Goal: Task Accomplishment & Management: Manage account settings

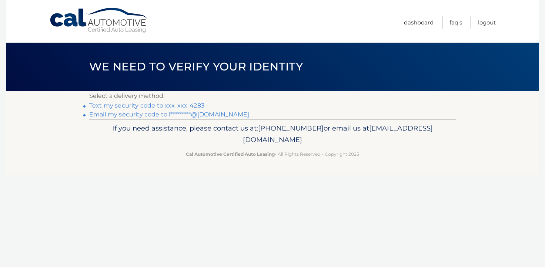
click at [174, 107] on link "Text my security code to xxx-xxx-4283" at bounding box center [146, 105] width 115 height 7
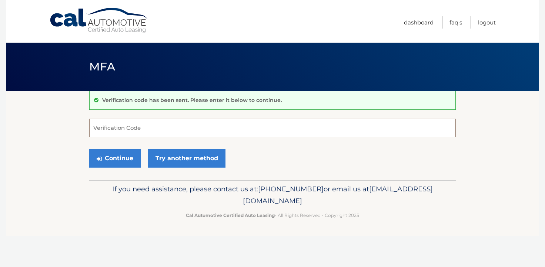
click at [164, 130] on input "Verification Code" at bounding box center [272, 128] width 367 height 19
type input "592667"
click at [89, 149] on button "Continue" at bounding box center [114, 158] width 51 height 19
click at [111, 163] on button "Continue" at bounding box center [114, 158] width 51 height 19
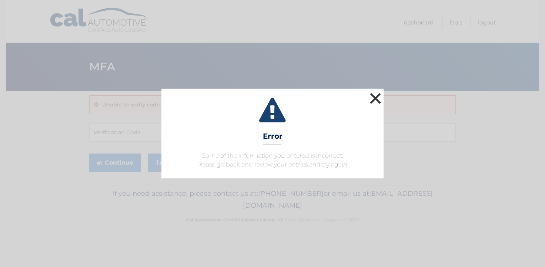
click at [373, 97] on button "×" at bounding box center [375, 98] width 15 height 15
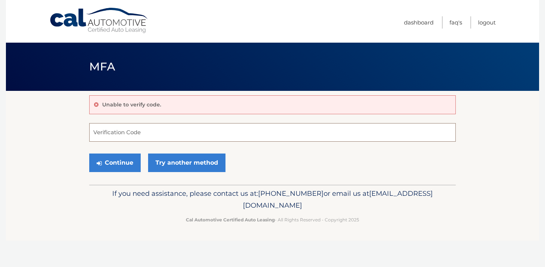
click at [179, 137] on input "Verification Code" at bounding box center [272, 132] width 367 height 19
click at [325, 134] on input "Verification Code" at bounding box center [272, 132] width 367 height 19
type input "592667"
click at [118, 159] on button "Continue" at bounding box center [114, 162] width 51 height 19
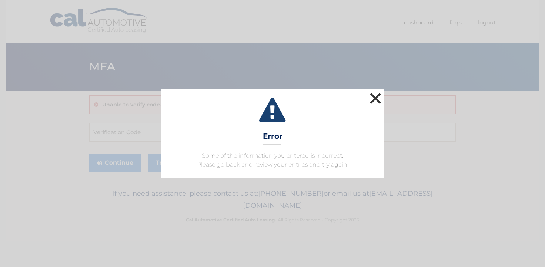
click at [374, 95] on button "×" at bounding box center [375, 98] width 15 height 15
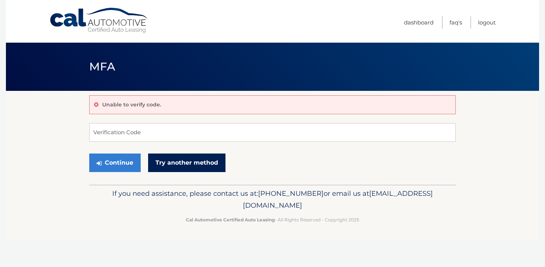
click at [185, 158] on link "Try another method" at bounding box center [186, 162] width 77 height 19
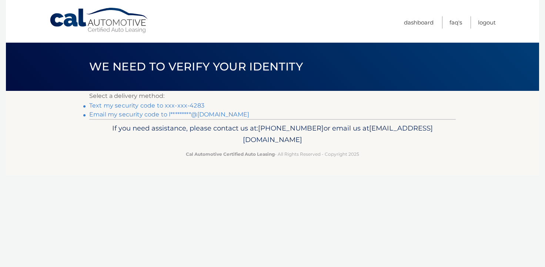
click at [192, 104] on link "Text my security code to xxx-xxx-4283" at bounding box center [146, 105] width 115 height 7
click at [157, 114] on link "Email my security code to l*********@gmail.com" at bounding box center [169, 114] width 160 height 7
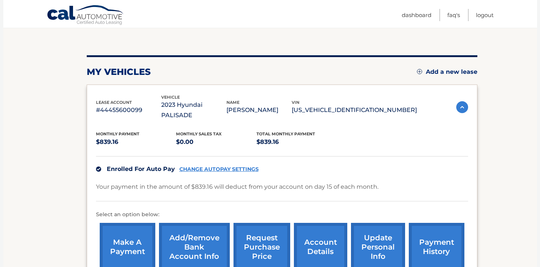
scroll to position [112, 0]
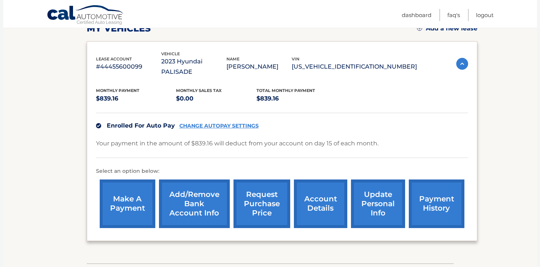
click at [431, 196] on link "payment history" at bounding box center [436, 203] width 56 height 49
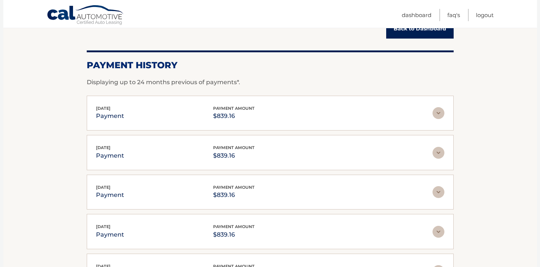
scroll to position [86, 0]
click at [434, 114] on img at bounding box center [438, 113] width 12 height 12
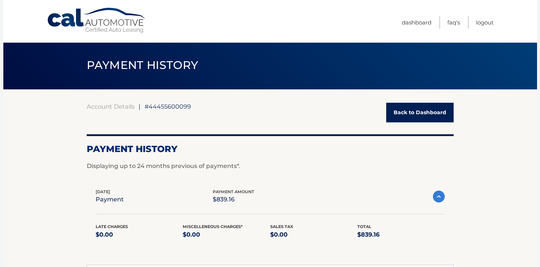
scroll to position [0, 0]
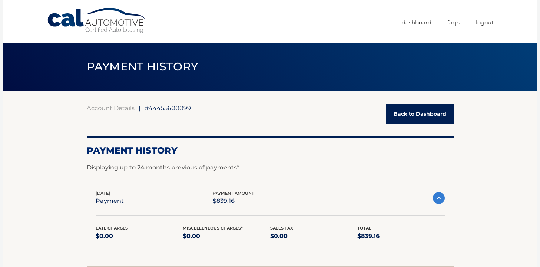
click at [422, 111] on link "Back to Dashboard" at bounding box center [419, 114] width 67 height 20
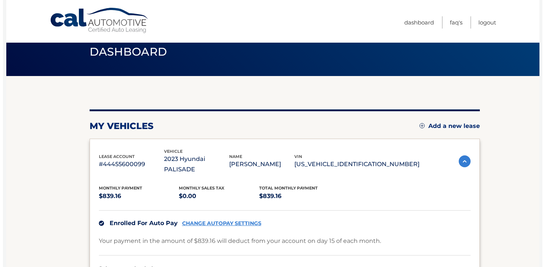
scroll to position [106, 0]
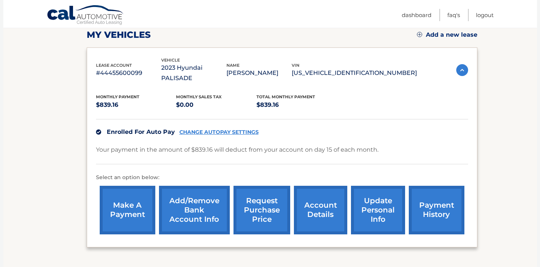
click at [278, 194] on link "request purchase price" at bounding box center [261, 210] width 57 height 49
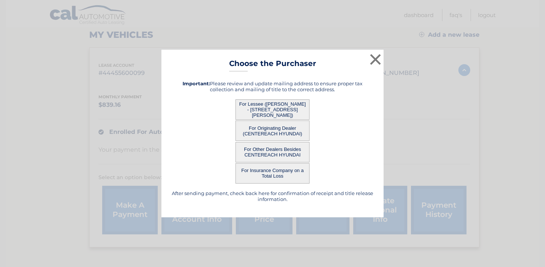
click at [301, 111] on button "For Lessee ([PERSON_NAME] - [STREET_ADDRESS][PERSON_NAME])" at bounding box center [273, 109] width 74 height 20
click at [258, 112] on button "For Lessee ([PERSON_NAME] - [STREET_ADDRESS][PERSON_NAME])" at bounding box center [273, 109] width 74 height 20
click at [267, 110] on button "For Lessee ([PERSON_NAME] - [STREET_ADDRESS][PERSON_NAME])" at bounding box center [273, 109] width 74 height 20
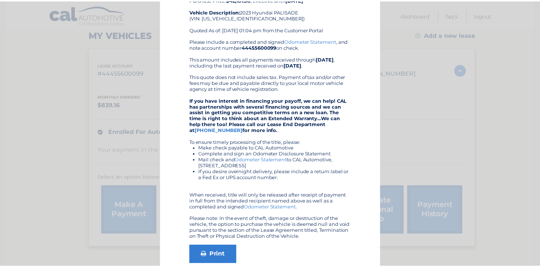
scroll to position [0, 0]
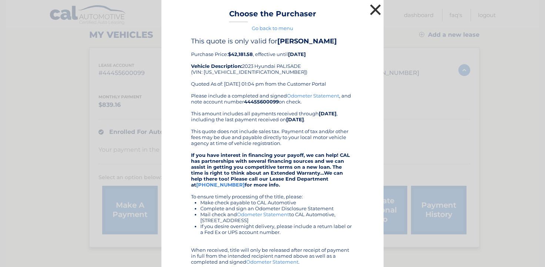
click at [369, 10] on button "×" at bounding box center [375, 9] width 15 height 15
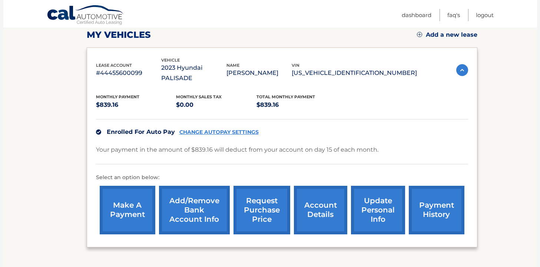
click at [270, 196] on link "request purchase price" at bounding box center [261, 210] width 57 height 49
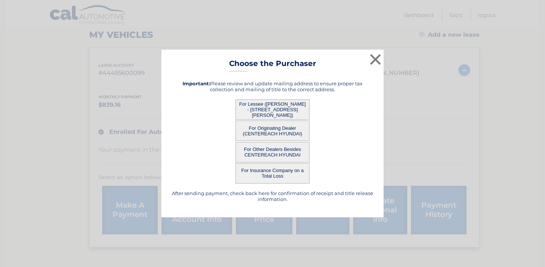
click at [280, 132] on button "For Originating Dealer (CENTEREACH HYUNDAI)" at bounding box center [273, 130] width 74 height 20
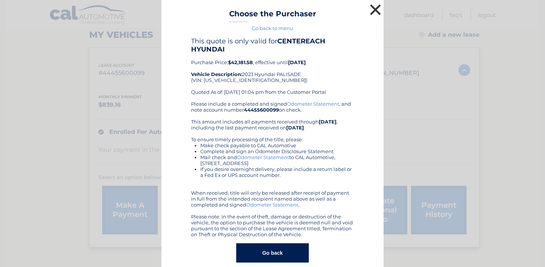
click at [374, 13] on button "×" at bounding box center [375, 9] width 15 height 15
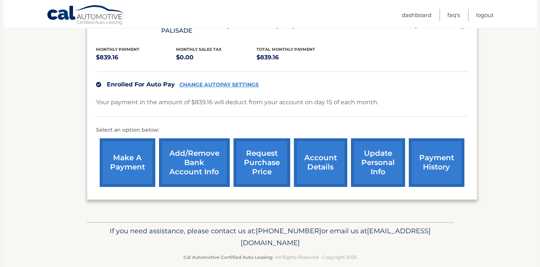
scroll to position [154, 0]
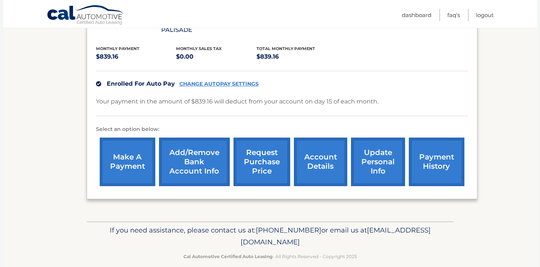
click at [323, 161] on link "account details" at bounding box center [320, 161] width 53 height 49
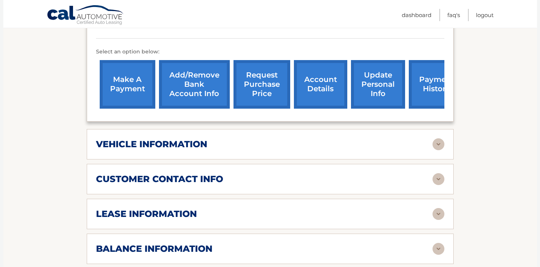
scroll to position [362, 0]
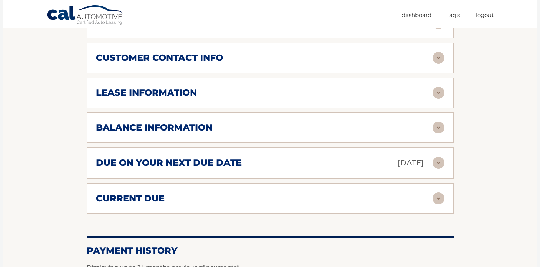
click at [440, 127] on div "balance information Payments Received 26 Payments Remaining 13 Next Payment wil…" at bounding box center [270, 127] width 367 height 30
click at [438, 121] on img at bounding box center [438, 127] width 12 height 12
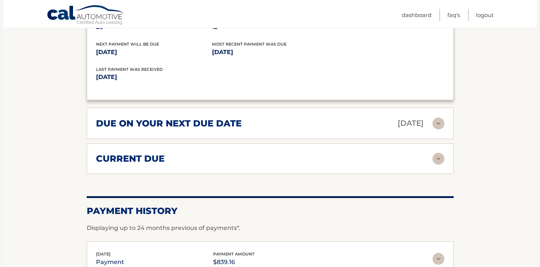
scroll to position [545, 0]
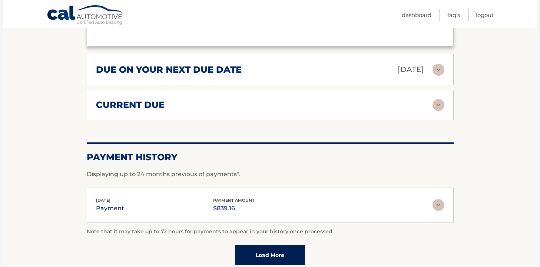
click at [436, 64] on img at bounding box center [438, 70] width 12 height 12
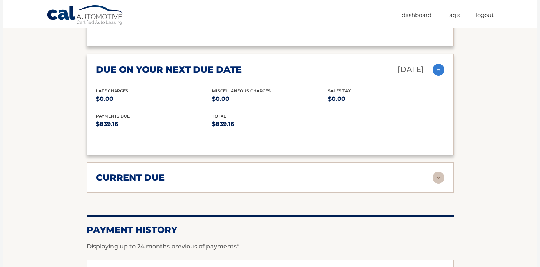
click at [437, 177] on div "current due Late Charges $0.00 Miscelleneous Charges* $0.00 Sales Tax $0.00 pay…" at bounding box center [270, 177] width 367 height 30
click at [437, 171] on img at bounding box center [438, 177] width 12 height 12
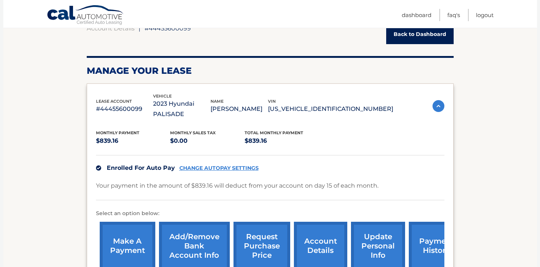
scroll to position [73, 0]
